Goal: Find specific page/section: Find specific page/section

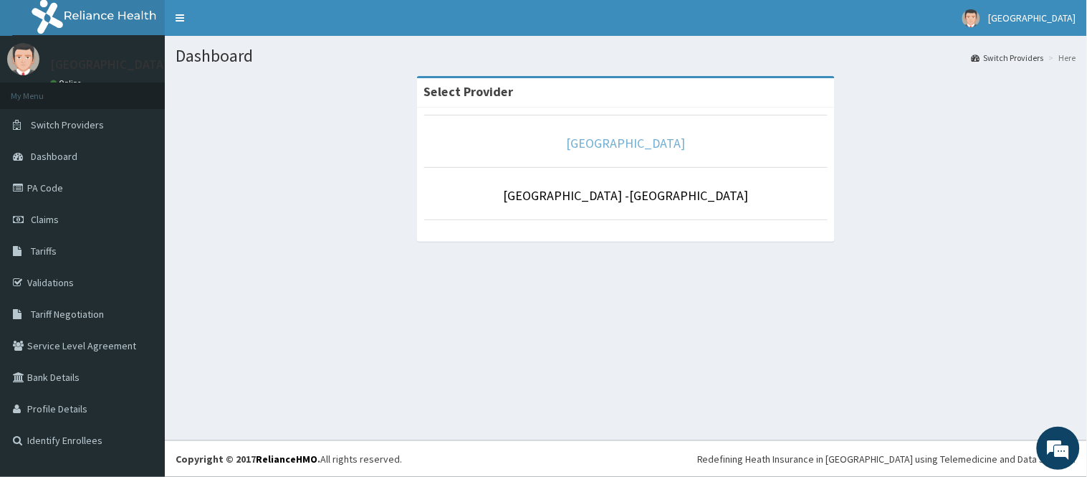
drag, startPoint x: 0, startPoint y: 0, endPoint x: 626, endPoint y: 139, distance: 641.7
click at [626, 139] on link "[GEOGRAPHIC_DATA]" at bounding box center [626, 143] width 119 height 16
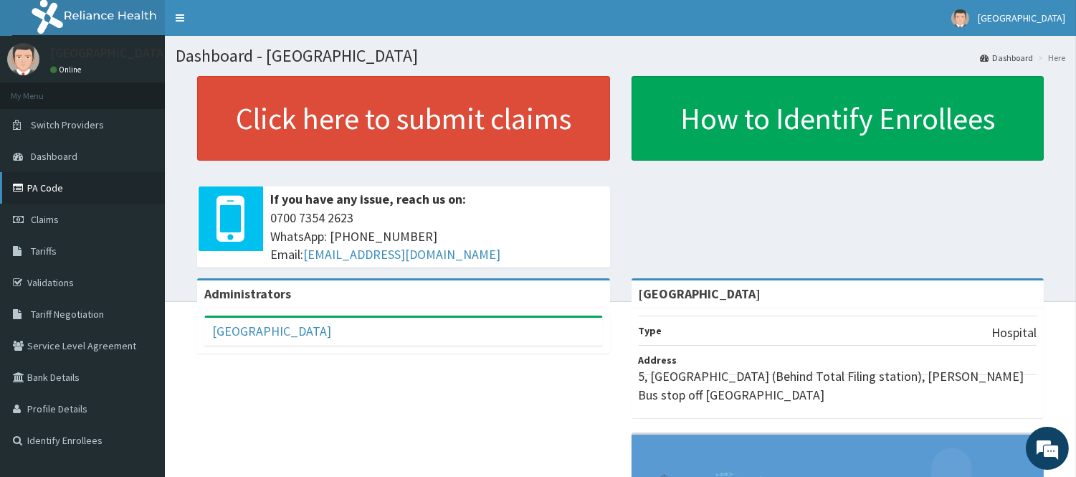
click at [39, 184] on link "PA Code" at bounding box center [82, 188] width 165 height 32
